Goal: Transaction & Acquisition: Purchase product/service

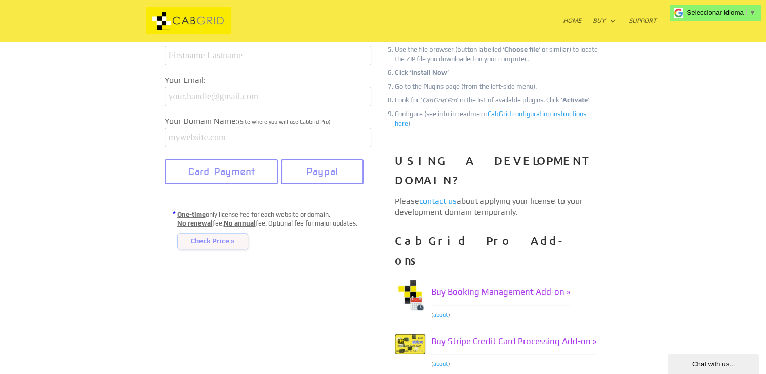
click at [205, 249] on span "Check Price »" at bounding box center [212, 241] width 71 height 16
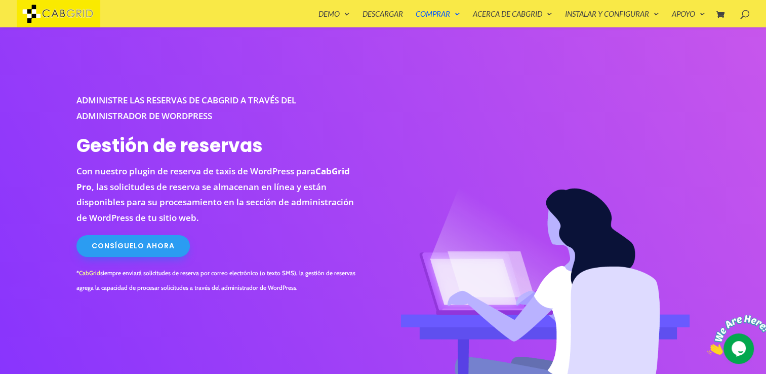
scroll to position [41, 0]
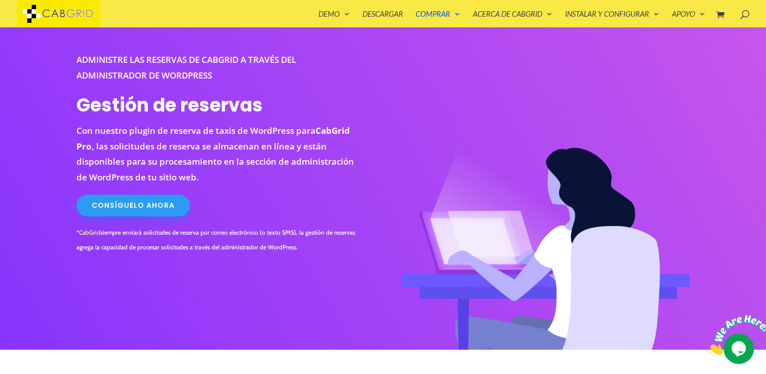
click at [153, 209] on link "Consíguelo ahora" at bounding box center [132, 205] width 113 height 22
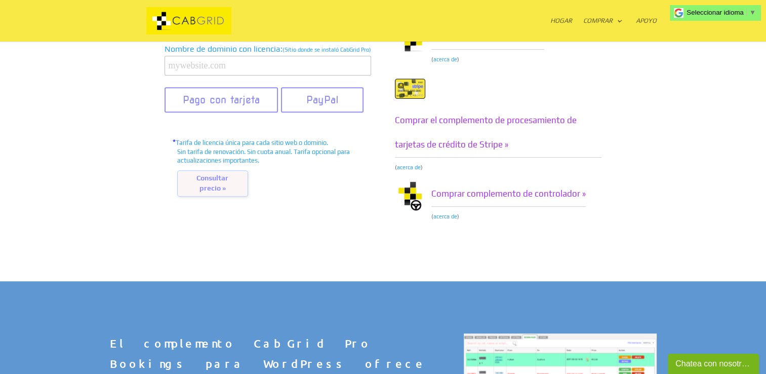
scroll to position [456, 0]
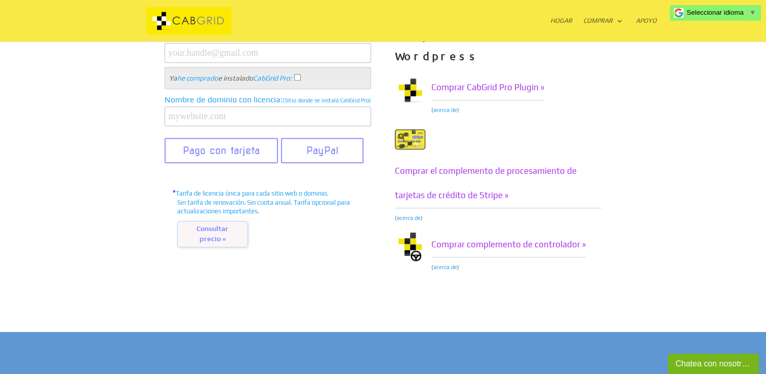
click at [217, 230] on span "Consultar precio »" at bounding box center [212, 234] width 71 height 26
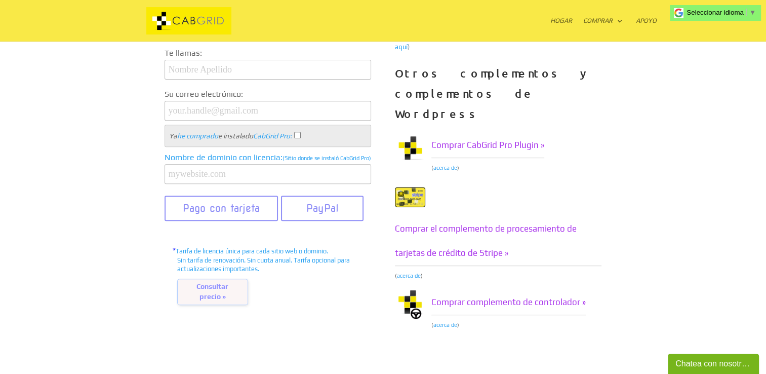
scroll to position [405, 0]
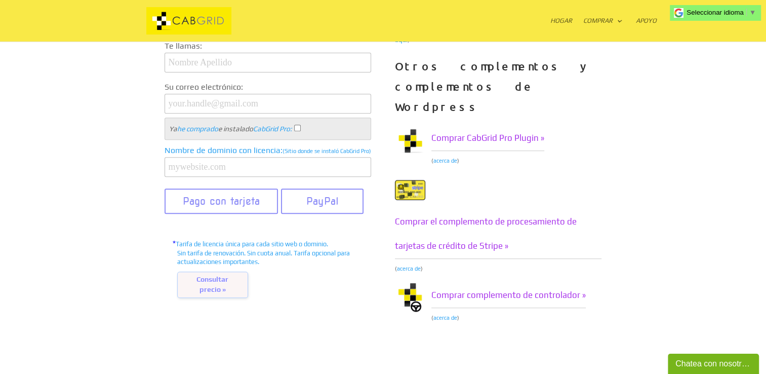
click at [693, 361] on div "Chatea con nosotros..." at bounding box center [714, 364] width 76 height 12
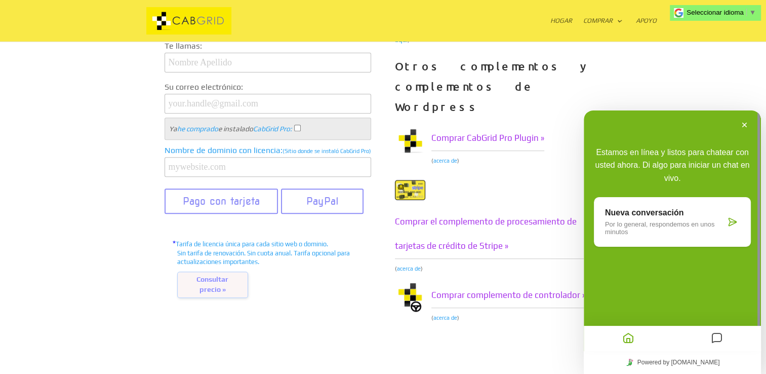
click at [677, 227] on p "Por lo general, respondemos en unos minutos" at bounding box center [665, 227] width 121 height 15
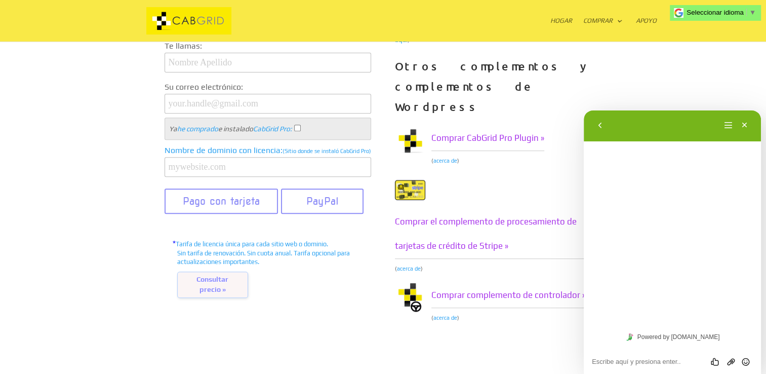
click at [584, 110] on textarea at bounding box center [584, 110] width 0 height 0
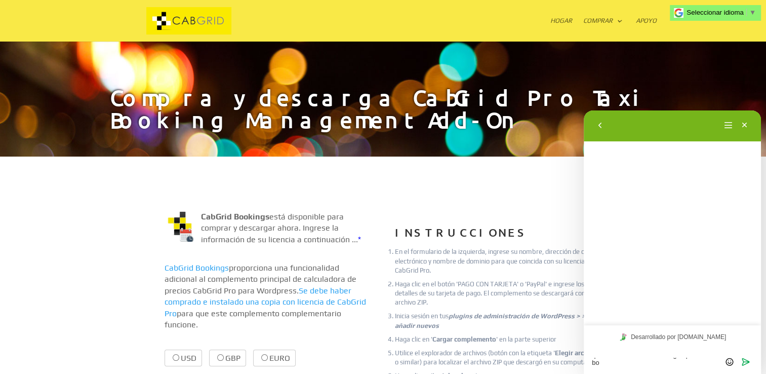
scroll to position [0, 0]
type textarea "quiero un descuento en cabgrid pro taxi booking management"
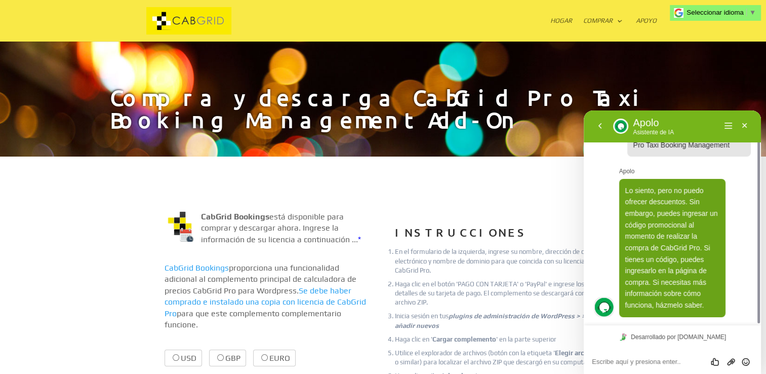
scroll to position [28, 0]
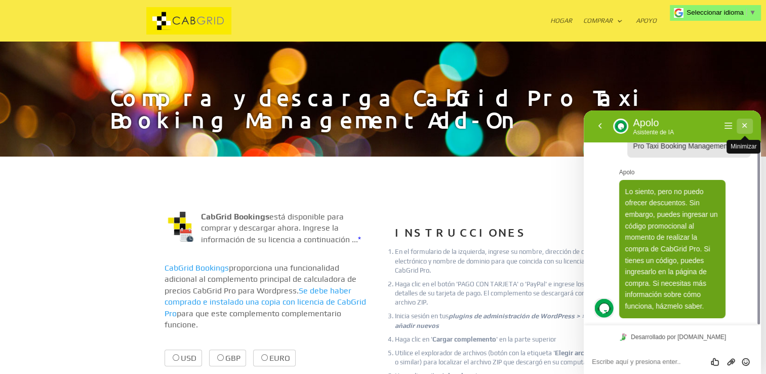
click at [742, 125] on button "Minimizar" at bounding box center [745, 126] width 16 height 15
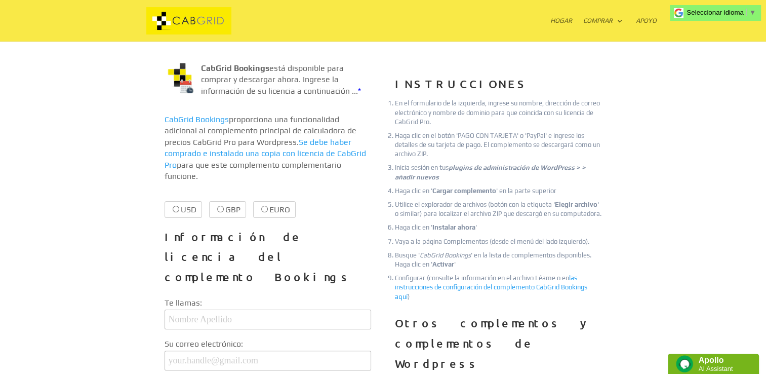
scroll to position [152, 0]
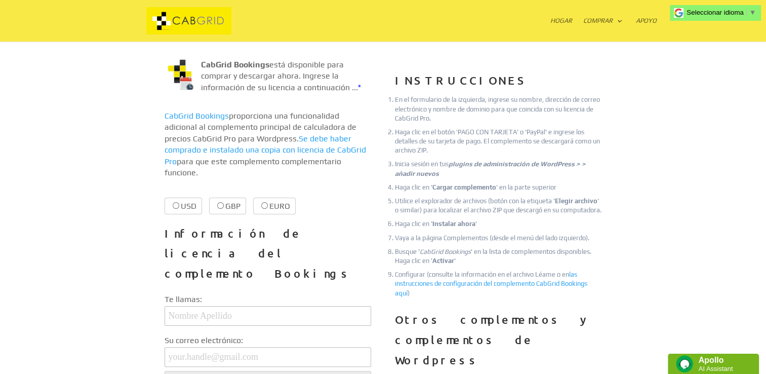
click at [179, 207] on label "USD $29.99 $29.99" at bounding box center [183, 206] width 37 height 17
click at [179, 207] on input "USD $29.99 $29.99" at bounding box center [176, 205] width 7 height 7
radio input "true"
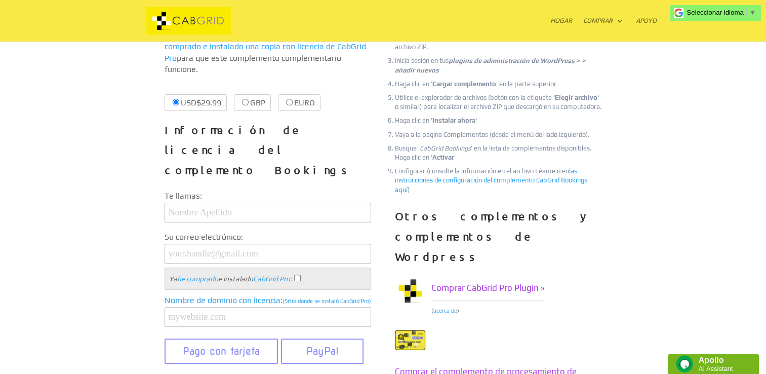
scroll to position [253, 0]
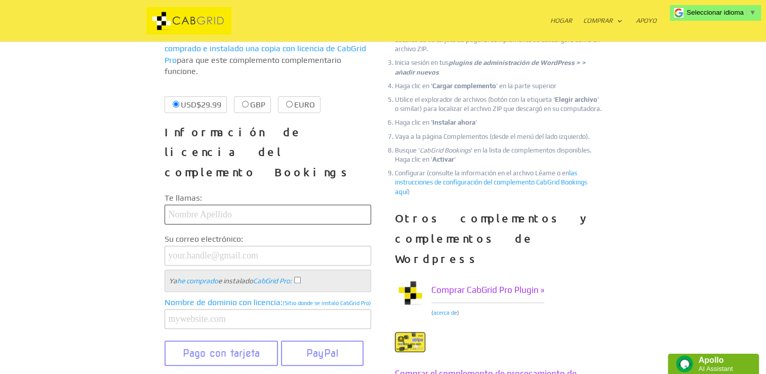
click at [246, 205] on input "text" at bounding box center [268, 215] width 207 height 20
type input "daniel conde"
click at [238, 246] on input "email" at bounding box center [268, 256] width 207 height 20
type input "condeernestodaniel@gmail.com"
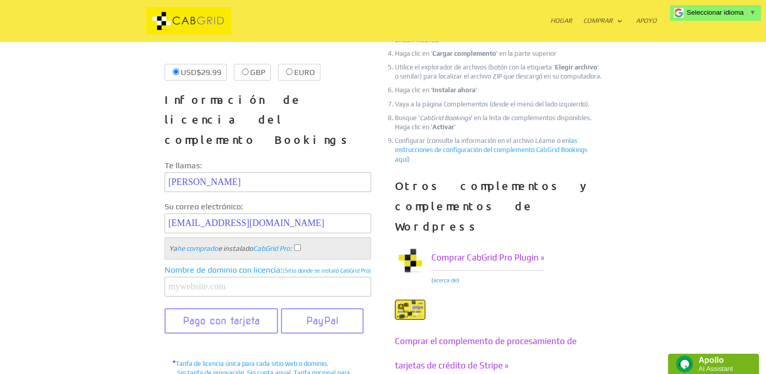
scroll to position [304, 0]
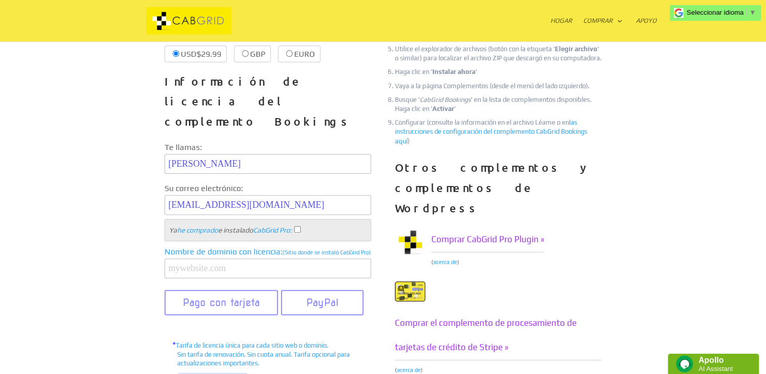
click at [301, 226] on input "Ya he comprado e instalado CabGrid Pro :" at bounding box center [297, 229] width 7 height 7
checkbox input "true"
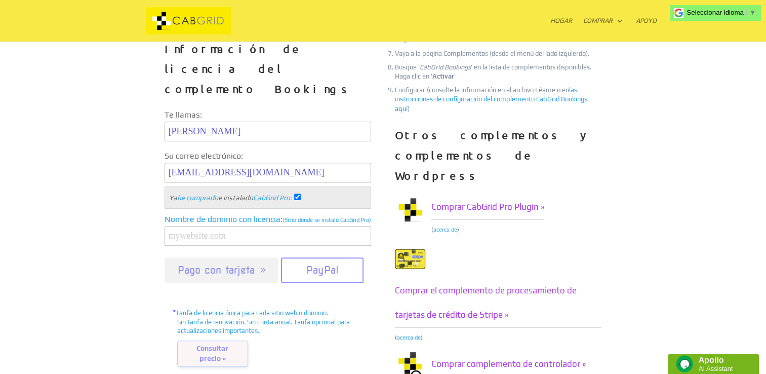
scroll to position [355, 0]
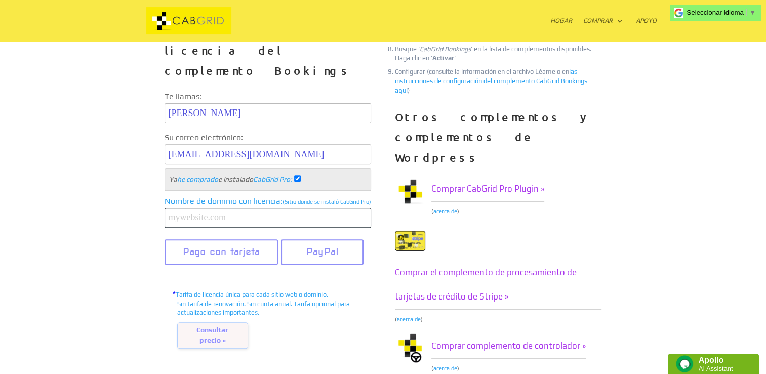
click at [236, 220] on input "text" at bounding box center [268, 218] width 207 height 20
type input "poptcar.site"
click at [235, 246] on button "Pago con tarjeta" at bounding box center [222, 251] width 114 height 25
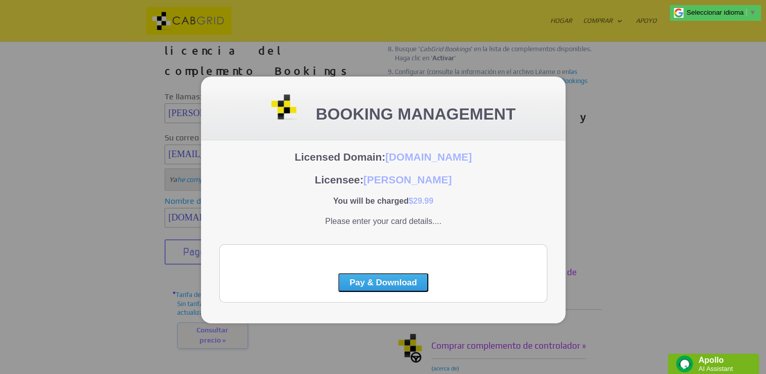
scroll to position [0, 0]
click at [362, 287] on button "Pay & Download" at bounding box center [383, 282] width 90 height 19
click at [291, 250] on div "Pay & Download" at bounding box center [383, 273] width 328 height 59
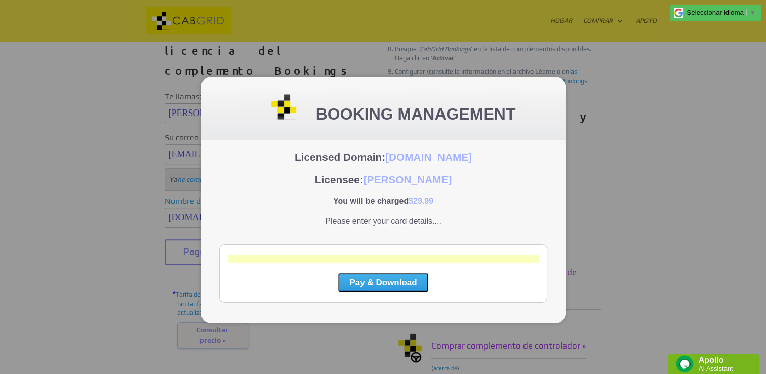
click at [357, 282] on button "Pay & Download" at bounding box center [383, 282] width 90 height 19
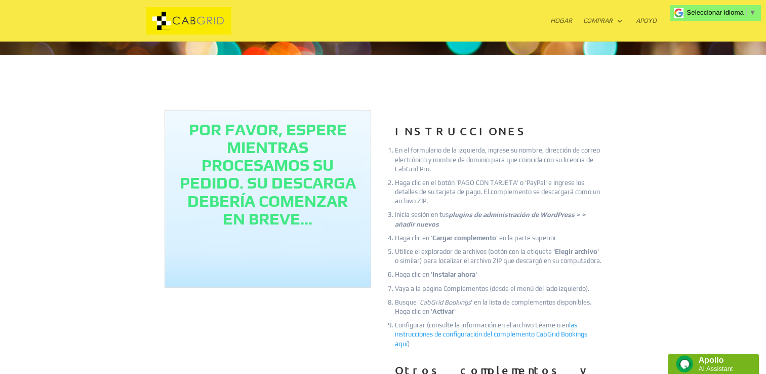
scroll to position [51, 0]
